Goal: Task Accomplishment & Management: Manage account settings

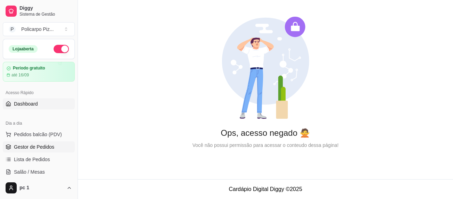
click at [24, 146] on span "Gestor de Pedidos" at bounding box center [34, 147] width 40 height 7
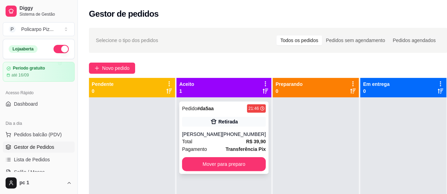
click at [219, 139] on div "Total R$ 39,90" at bounding box center [224, 142] width 84 height 8
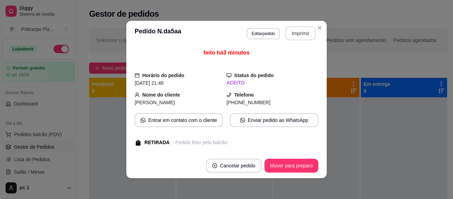
click at [289, 35] on button "Imprimir" at bounding box center [300, 33] width 30 height 14
click at [269, 123] on button "Enviar pedido ao WhatsApp" at bounding box center [274, 120] width 88 height 14
click at [282, 163] on button "Mover para preparo" at bounding box center [291, 166] width 54 height 14
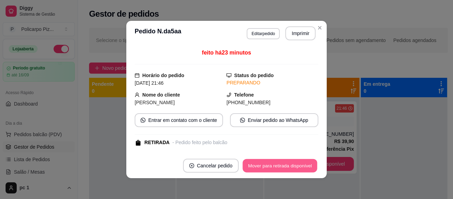
click at [282, 167] on button "Mover para retirada disponível" at bounding box center [279, 166] width 74 height 14
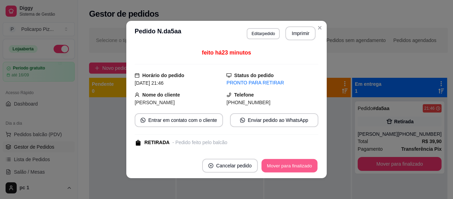
click at [282, 167] on button "Mover para finalizado" at bounding box center [289, 166] width 56 height 14
